Goal: Task Accomplishment & Management: Use online tool/utility

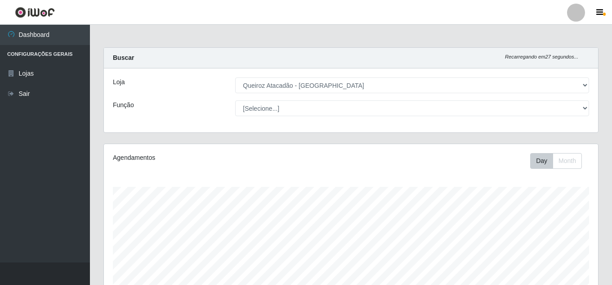
select select "225"
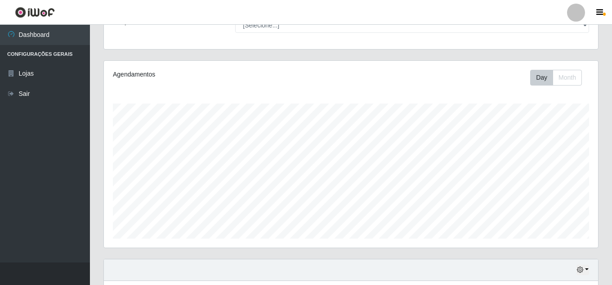
scroll to position [187, 494]
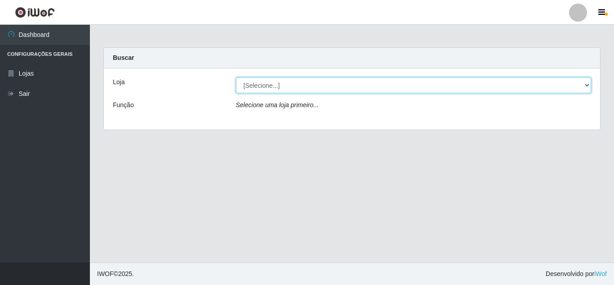
click at [287, 85] on select "[Selecione...] Queiroz Atacadão - [GEOGRAPHIC_DATA]" at bounding box center [414, 85] width 356 height 16
select select "225"
click at [236, 77] on select "[Selecione...] Queiroz Atacadão - [GEOGRAPHIC_DATA]" at bounding box center [414, 85] width 356 height 16
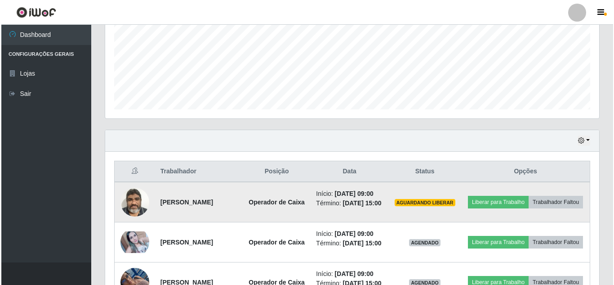
scroll to position [270, 0]
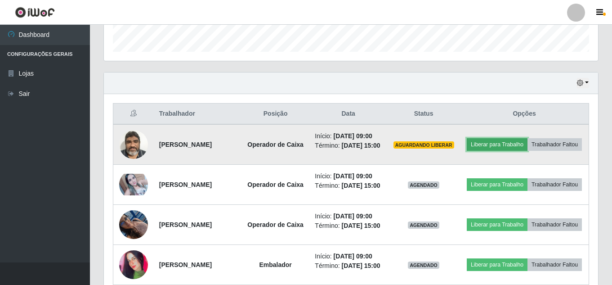
click at [528, 138] on button "Liberar para Trabalho" at bounding box center [497, 144] width 61 height 13
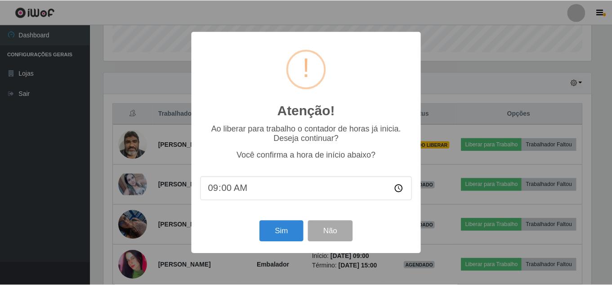
scroll to position [187, 490]
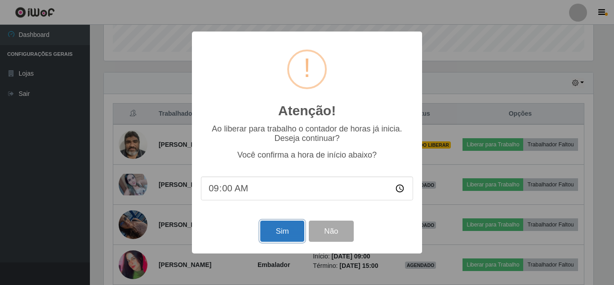
click at [282, 235] on button "Sim" at bounding box center [282, 230] width 44 height 21
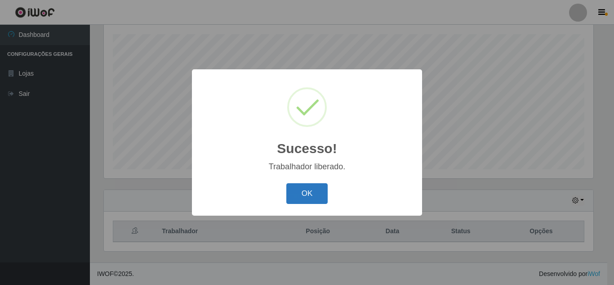
click at [304, 193] on button "OK" at bounding box center [308, 193] width 42 height 21
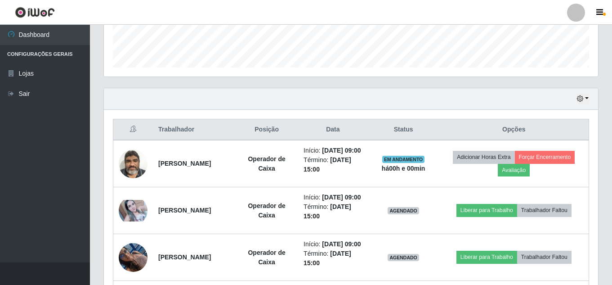
scroll to position [287, 0]
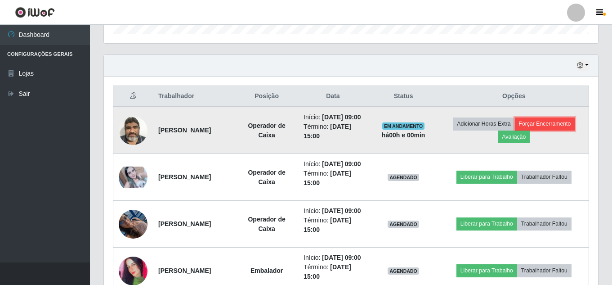
click at [556, 130] on button "Forçar Encerramento" at bounding box center [545, 123] width 60 height 13
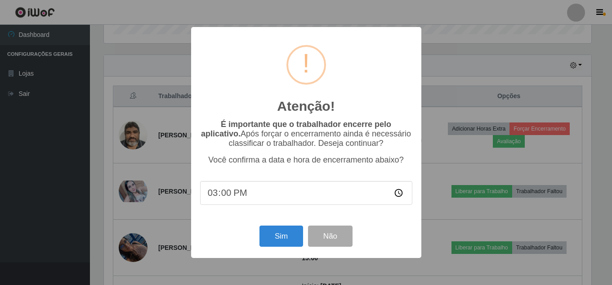
scroll to position [187, 490]
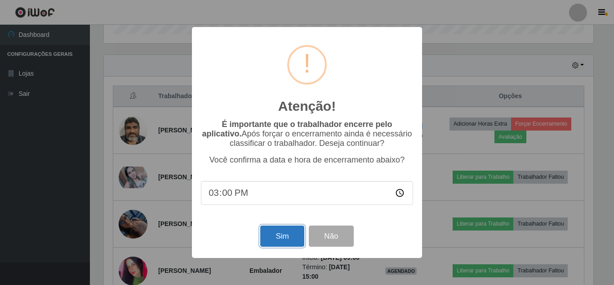
click at [286, 233] on button "Sim" at bounding box center [282, 235] width 44 height 21
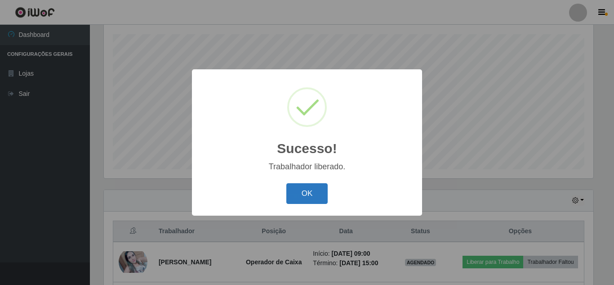
click at [308, 186] on button "OK" at bounding box center [308, 193] width 42 height 21
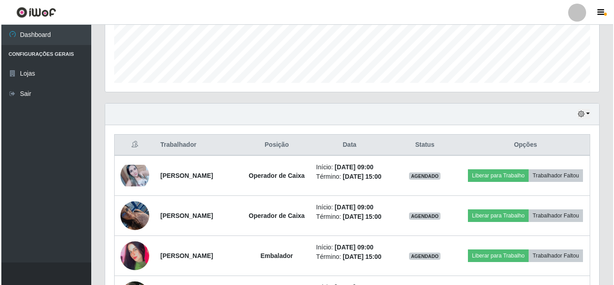
scroll to position [242, 0]
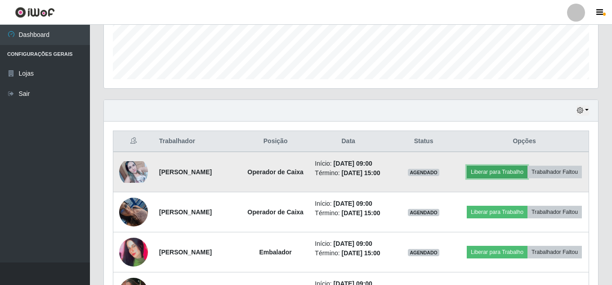
click at [526, 167] on button "Liberar para Trabalho" at bounding box center [497, 172] width 61 height 13
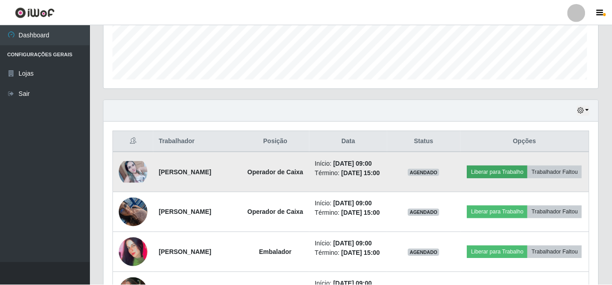
scroll to position [187, 490]
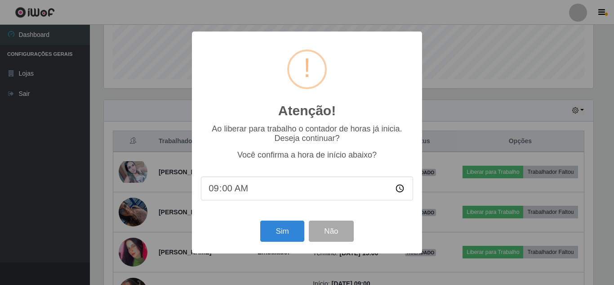
click at [443, 138] on div "Atenção! × Ao liberar para trabalho o contador de horas já inicia. Deseja conti…" at bounding box center [307, 142] width 614 height 285
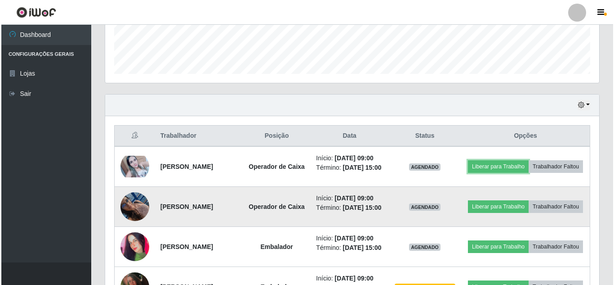
scroll to position [242, 0]
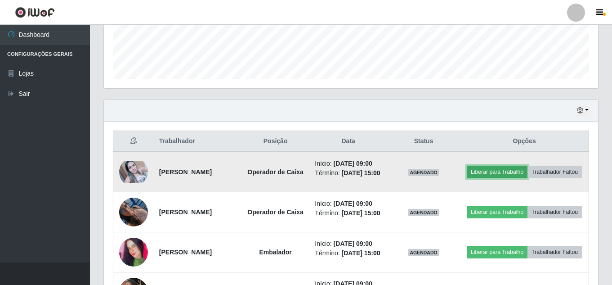
click at [526, 168] on button "Liberar para Trabalho" at bounding box center [497, 172] width 61 height 13
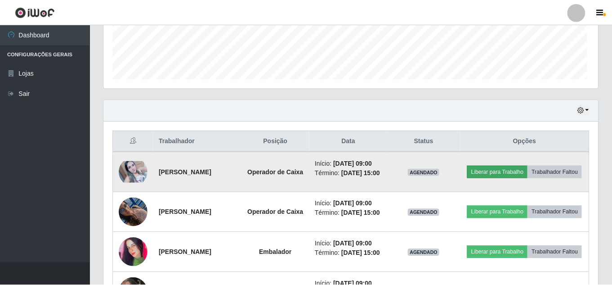
scroll to position [187, 490]
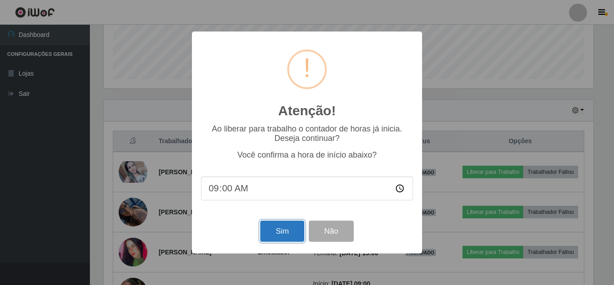
click at [288, 233] on button "Sim" at bounding box center [282, 230] width 44 height 21
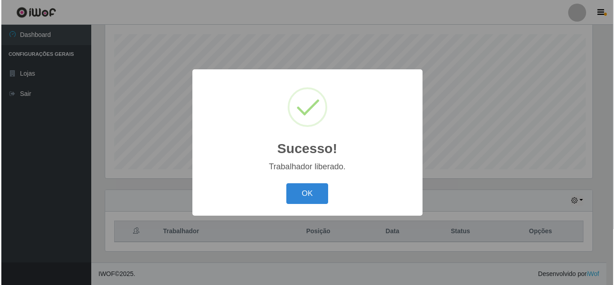
scroll to position [0, 0]
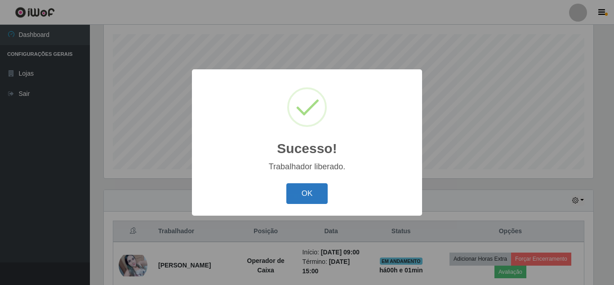
click at [317, 191] on button "OK" at bounding box center [308, 193] width 42 height 21
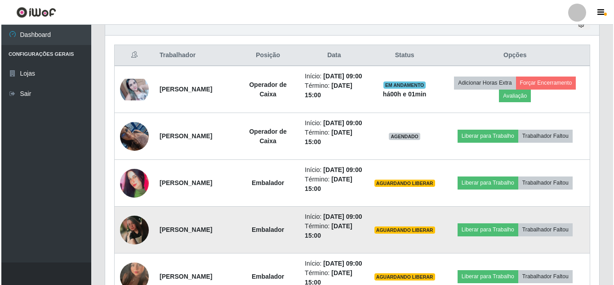
scroll to position [332, 0]
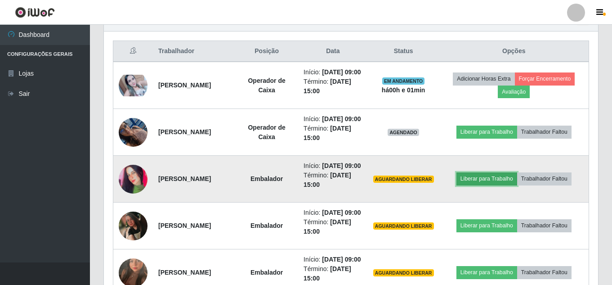
click at [483, 185] on button "Liberar para Trabalho" at bounding box center [487, 178] width 61 height 13
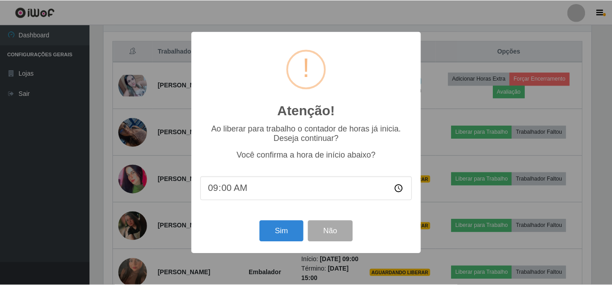
scroll to position [187, 490]
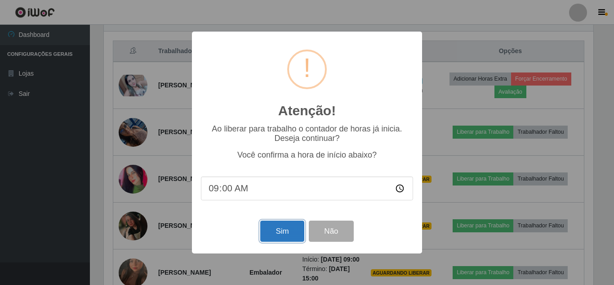
click at [287, 225] on button "Sim" at bounding box center [282, 230] width 44 height 21
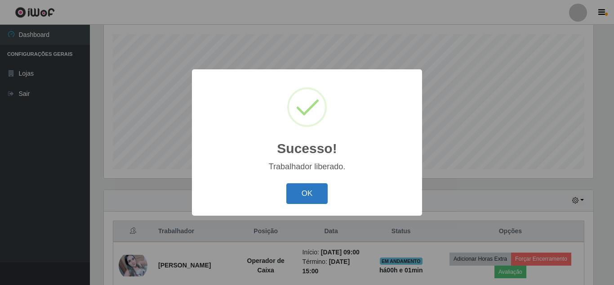
click at [311, 192] on button "OK" at bounding box center [308, 193] width 42 height 21
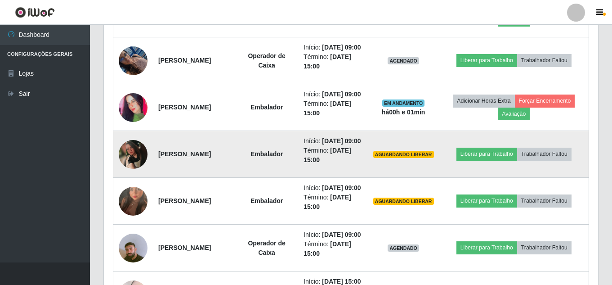
scroll to position [422, 0]
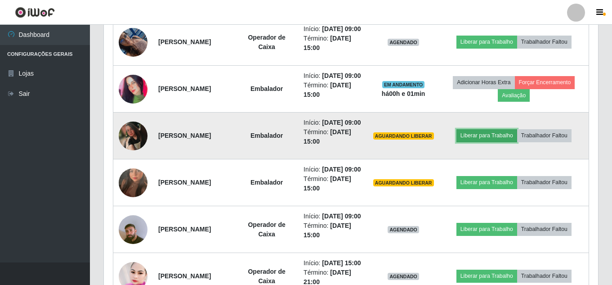
click at [496, 142] on button "Liberar para Trabalho" at bounding box center [487, 135] width 61 height 13
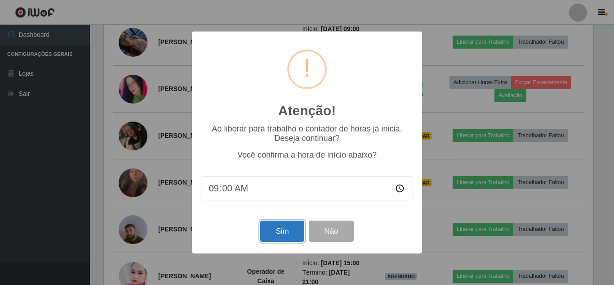
click at [276, 233] on button "Sim" at bounding box center [282, 230] width 44 height 21
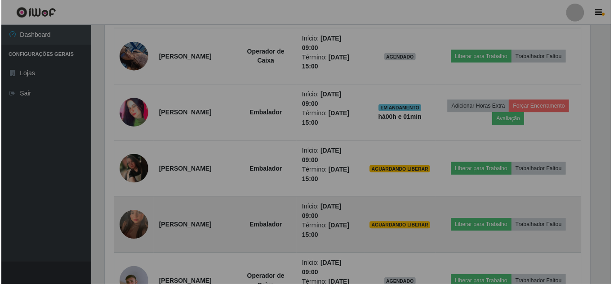
scroll to position [449633, 449330]
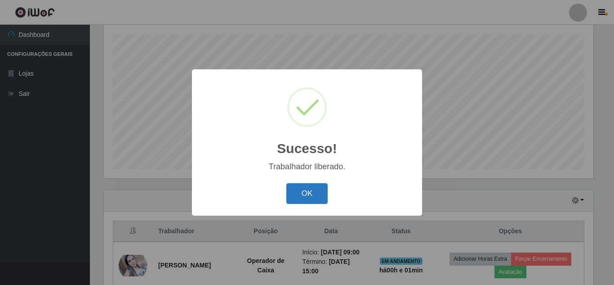
click at [305, 191] on button "OK" at bounding box center [308, 193] width 42 height 21
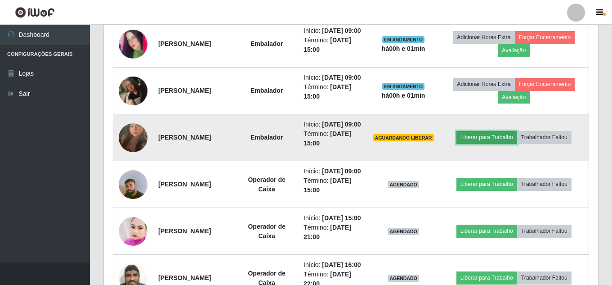
click at [494, 143] on button "Liberar para Trabalho" at bounding box center [487, 137] width 61 height 13
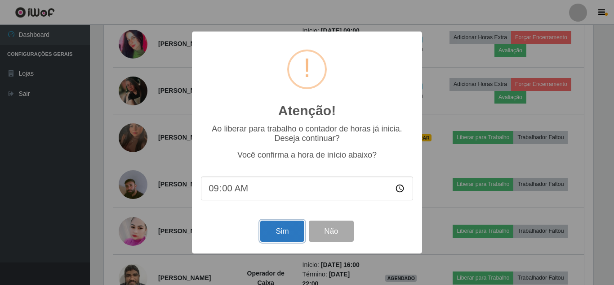
click at [289, 240] on button "Sim" at bounding box center [282, 230] width 44 height 21
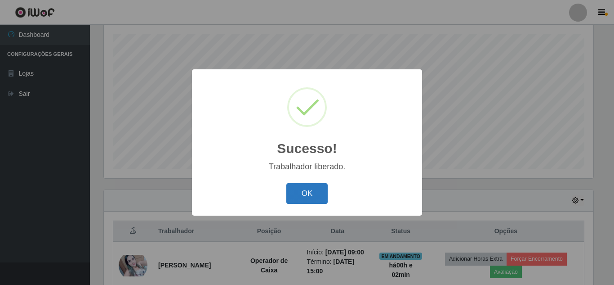
click at [306, 193] on button "OK" at bounding box center [308, 193] width 42 height 21
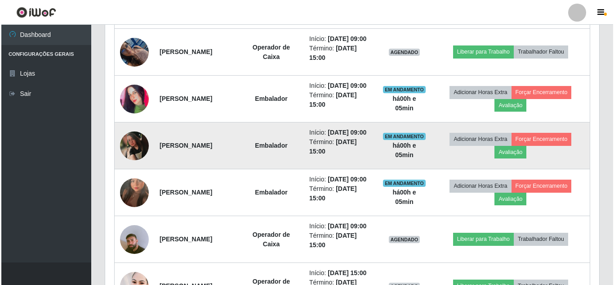
scroll to position [512, 0]
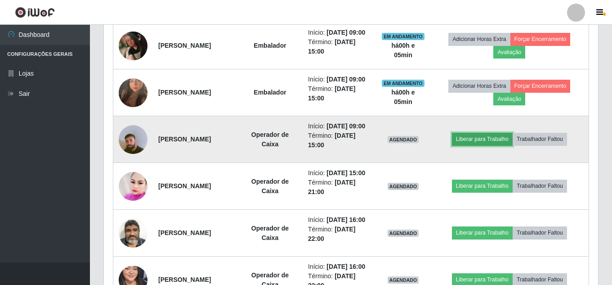
click at [483, 145] on button "Liberar para Trabalho" at bounding box center [482, 139] width 61 height 13
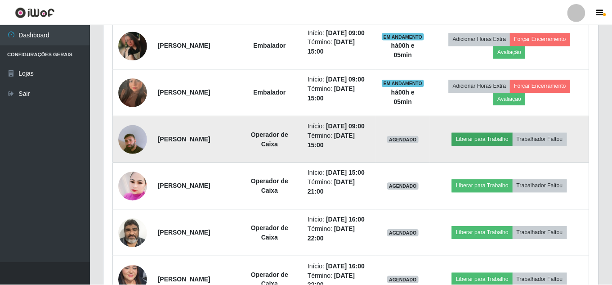
scroll to position [187, 490]
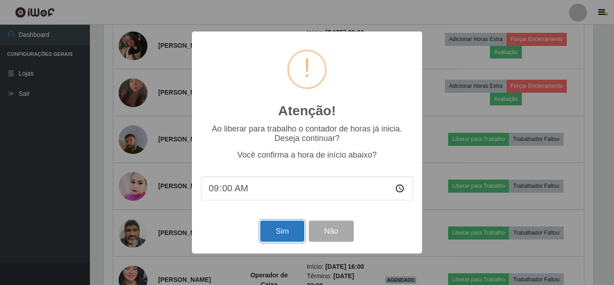
click at [273, 232] on button "Sim" at bounding box center [282, 230] width 44 height 21
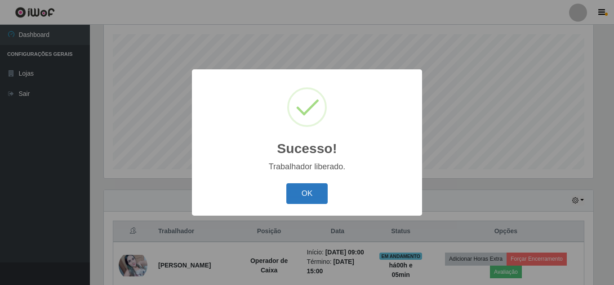
click at [303, 197] on button "OK" at bounding box center [308, 193] width 42 height 21
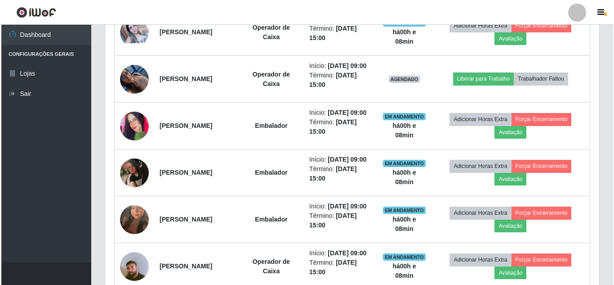
scroll to position [332, 0]
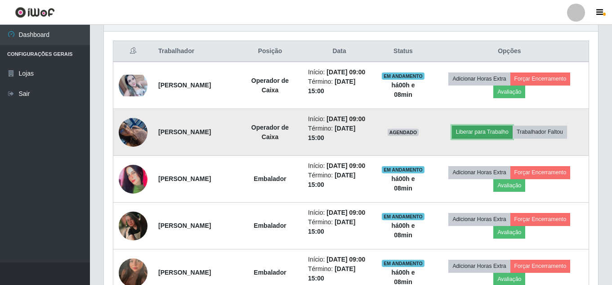
click at [492, 138] on button "Liberar para Trabalho" at bounding box center [482, 131] width 61 height 13
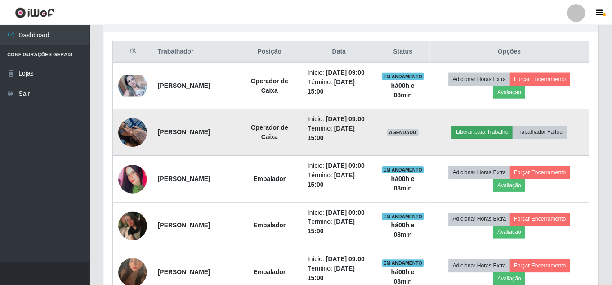
scroll to position [187, 490]
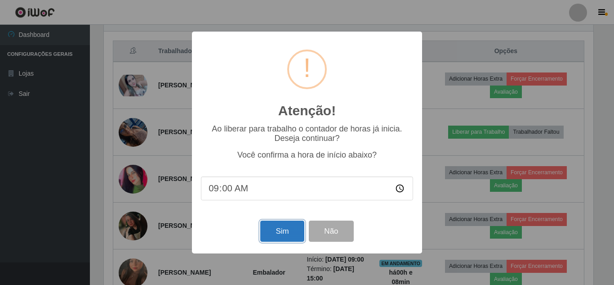
click at [278, 237] on button "Sim" at bounding box center [282, 230] width 44 height 21
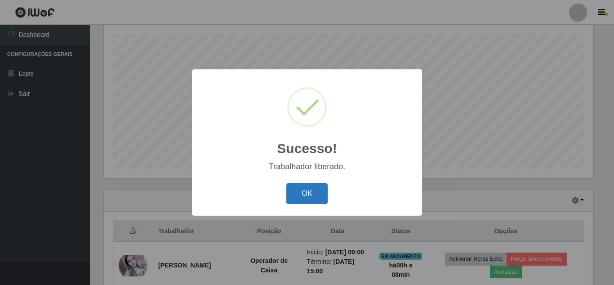
click at [307, 199] on button "OK" at bounding box center [308, 193] width 42 height 21
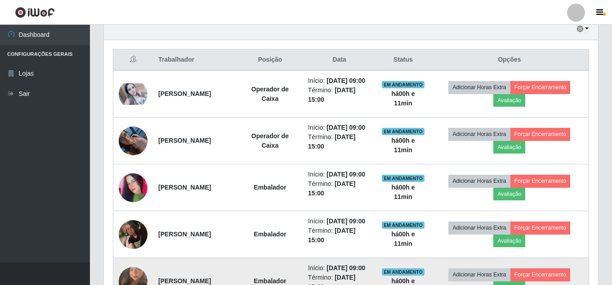
scroll to position [332, 0]
